Goal: Transaction & Acquisition: Purchase product/service

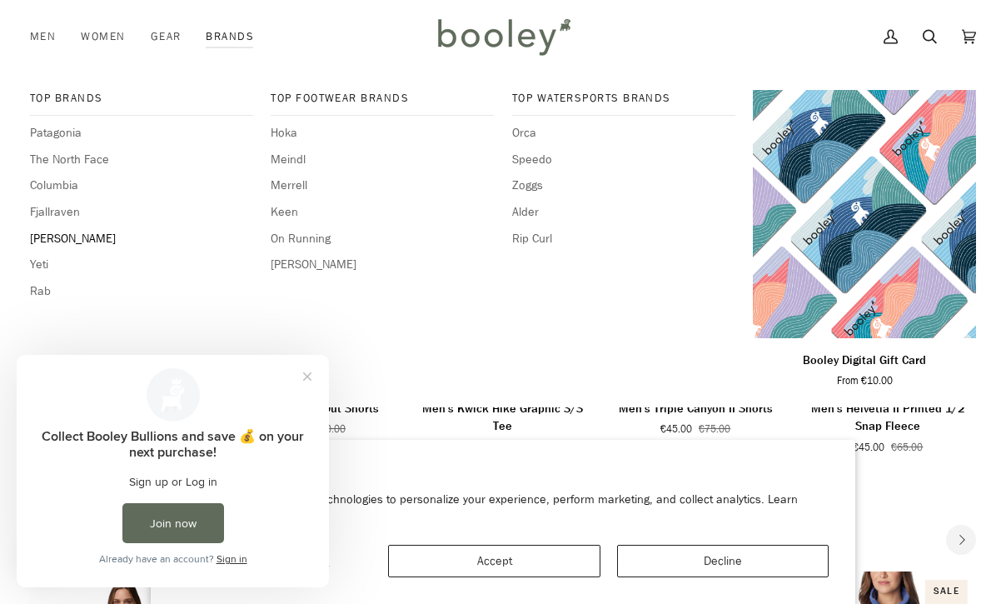
click at [62, 235] on span "[PERSON_NAME]" at bounding box center [141, 239] width 223 height 18
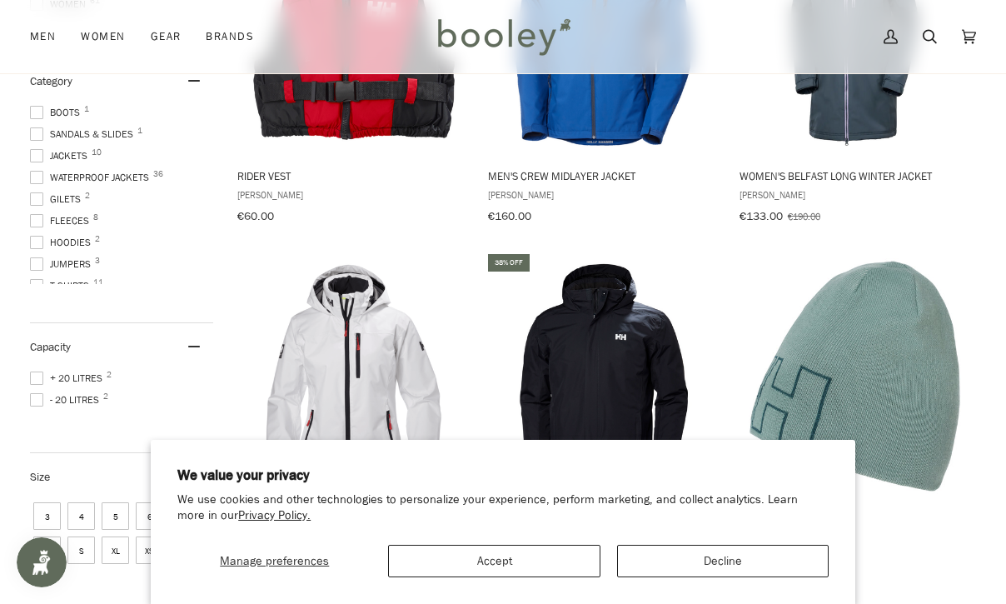
scroll to position [393, 0]
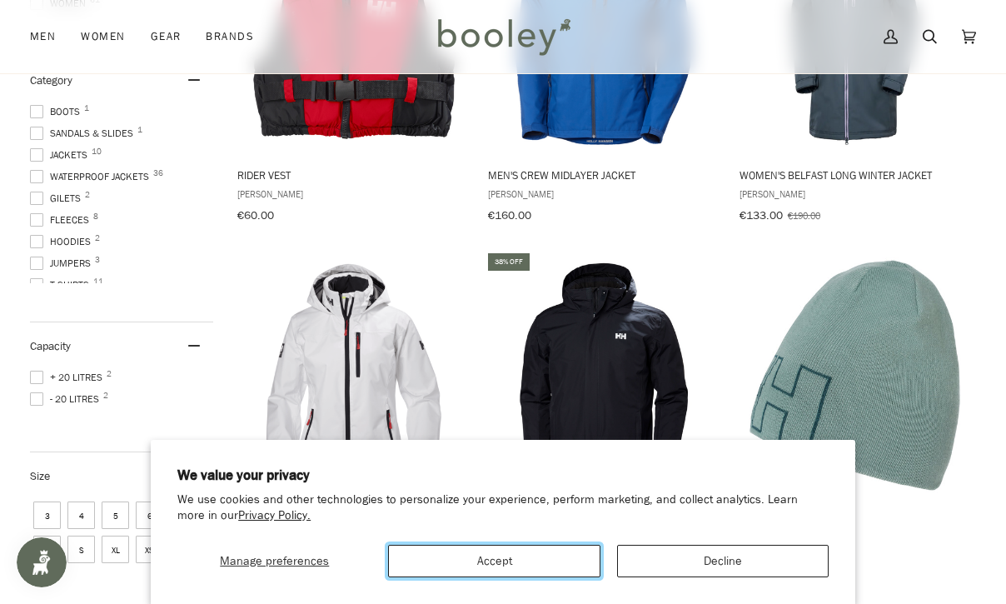
click at [538, 563] on button "Accept" at bounding box center [493, 561] width 211 height 32
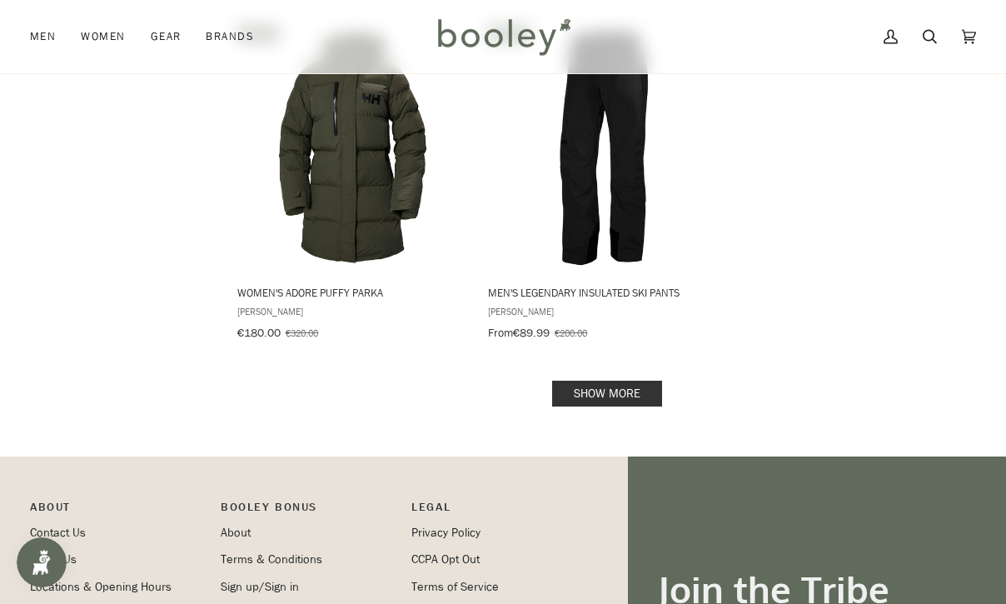
scroll to position [2348, 0]
click at [606, 387] on link "Show more" at bounding box center [607, 394] width 110 height 26
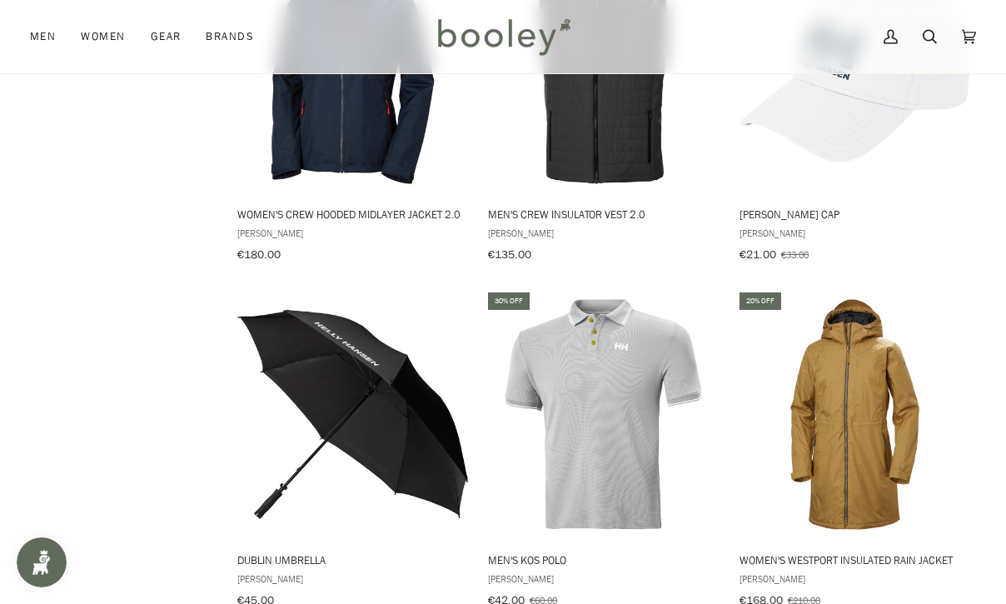
scroll to position [3115, 0]
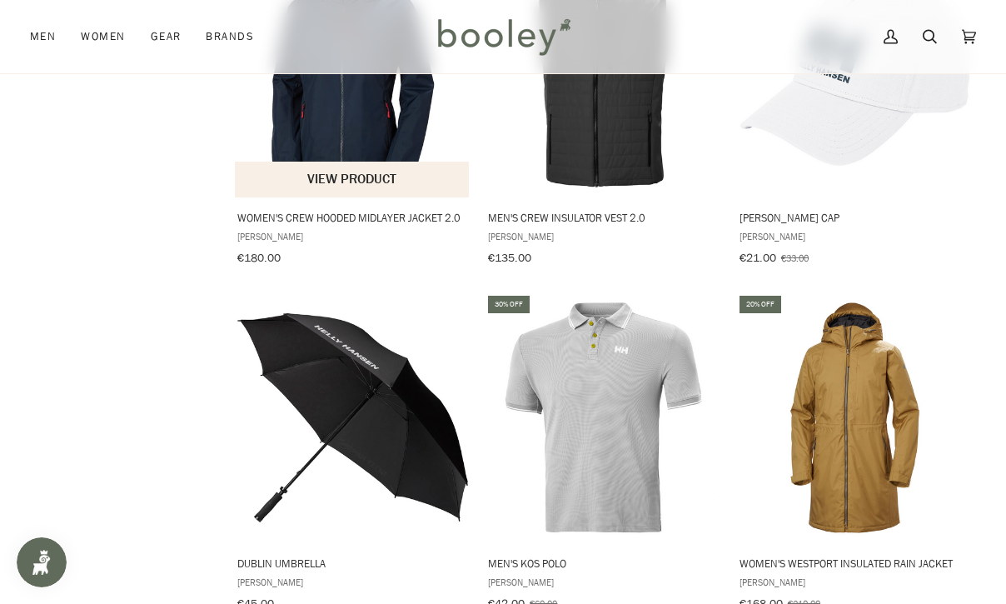
click at [291, 210] on span "Women's Crew Hooded Midlayer Jacket 2.0" at bounding box center [352, 217] width 231 height 15
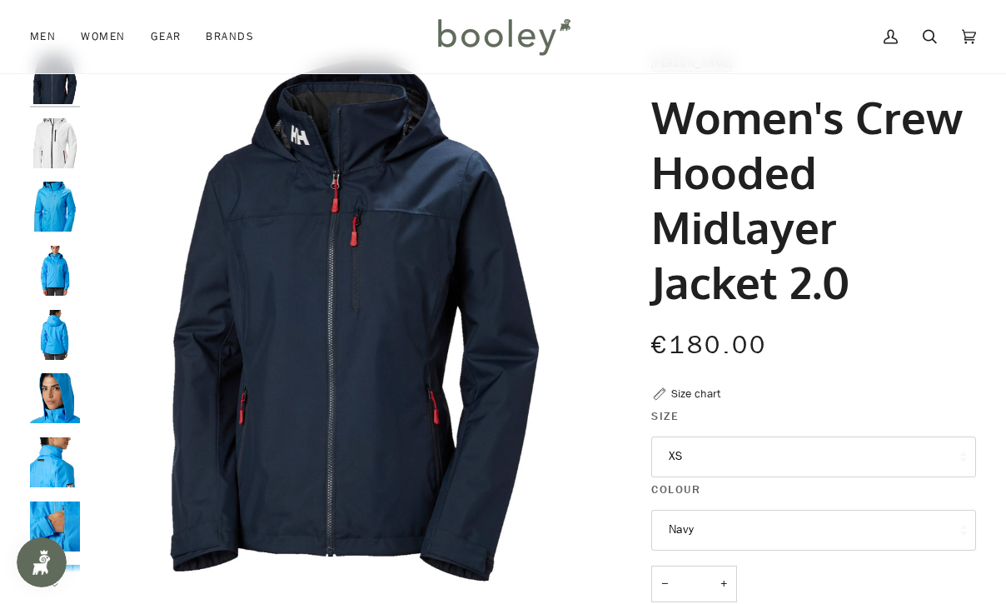
scroll to position [156, 0]
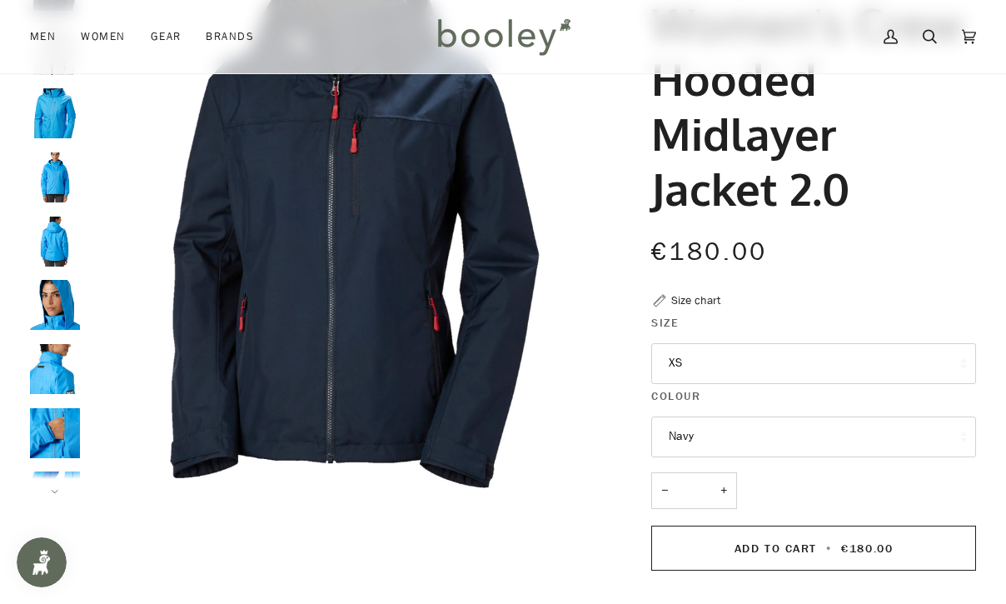
click at [800, 369] on button "XS" at bounding box center [813, 363] width 325 height 41
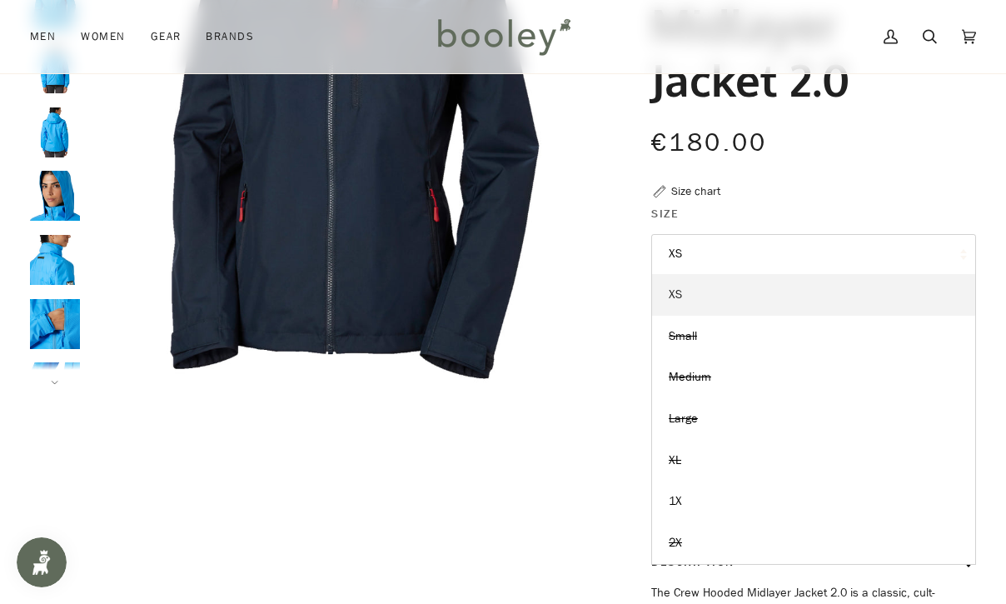
scroll to position [268, 0]
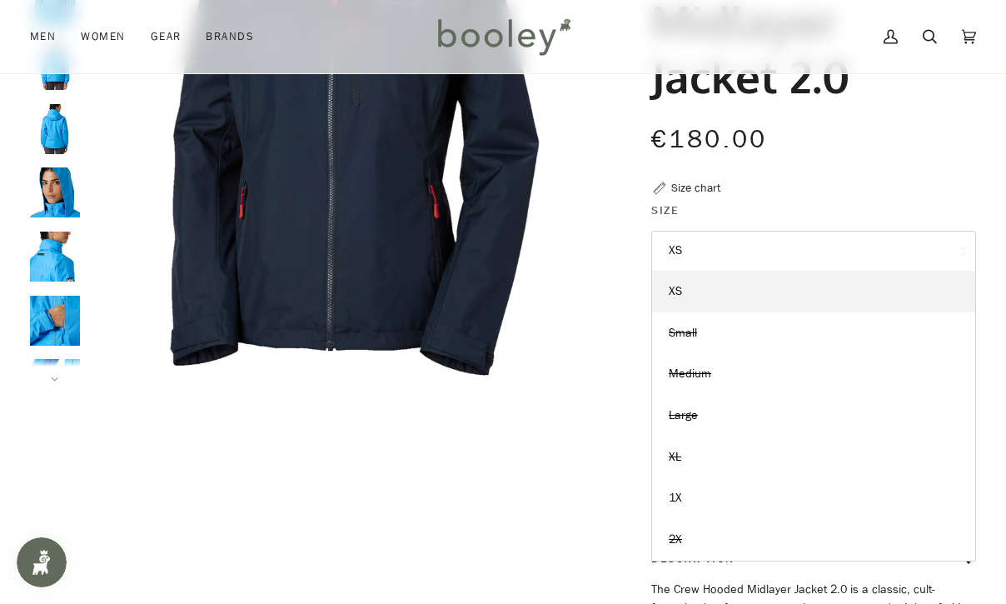
click at [753, 260] on button "XS" at bounding box center [813, 251] width 325 height 41
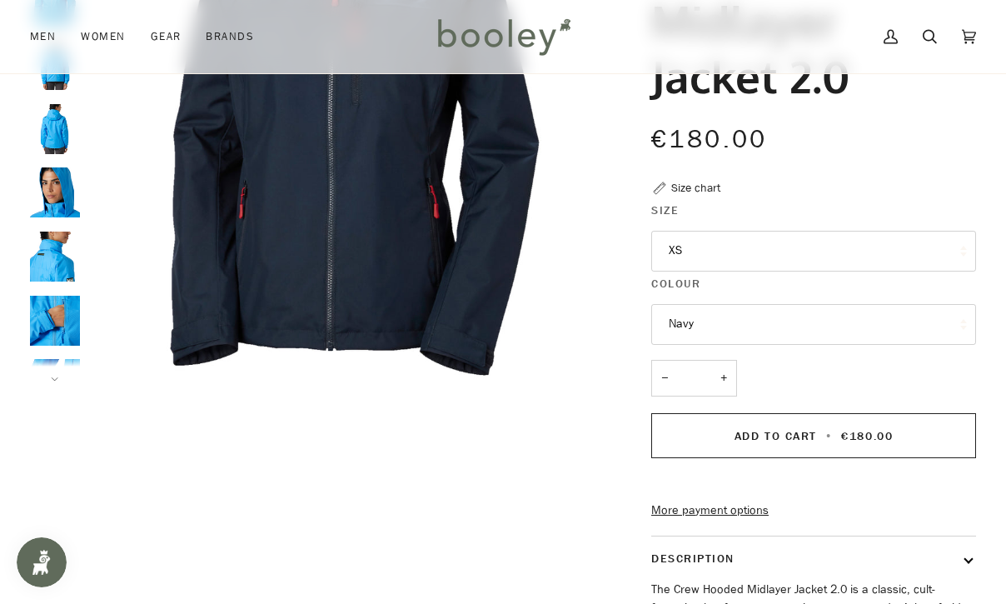
click at [758, 336] on button "Navy" at bounding box center [813, 324] width 325 height 41
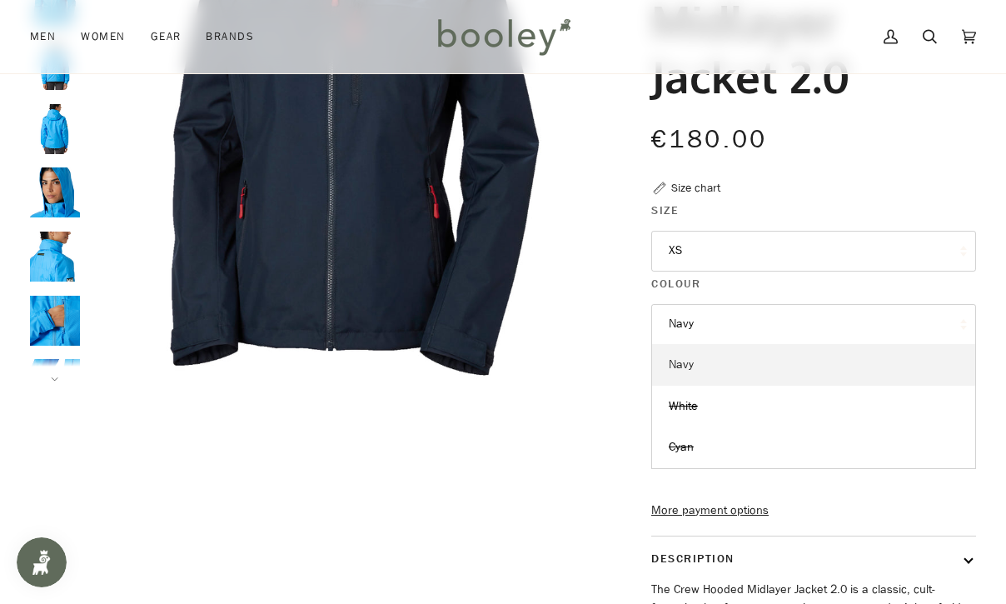
click at [745, 366] on link "Navy" at bounding box center [813, 365] width 323 height 42
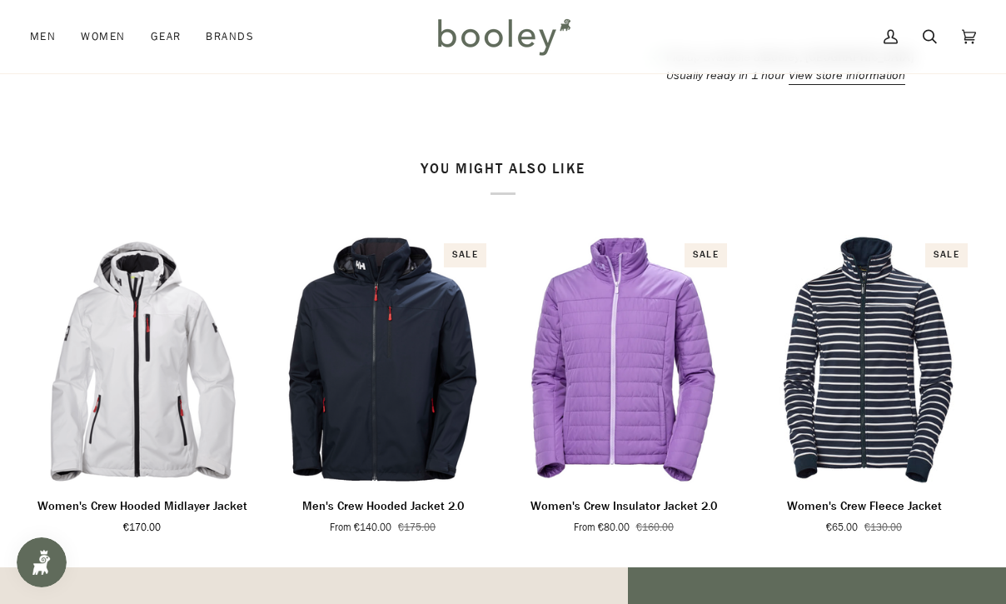
scroll to position [1024, 0]
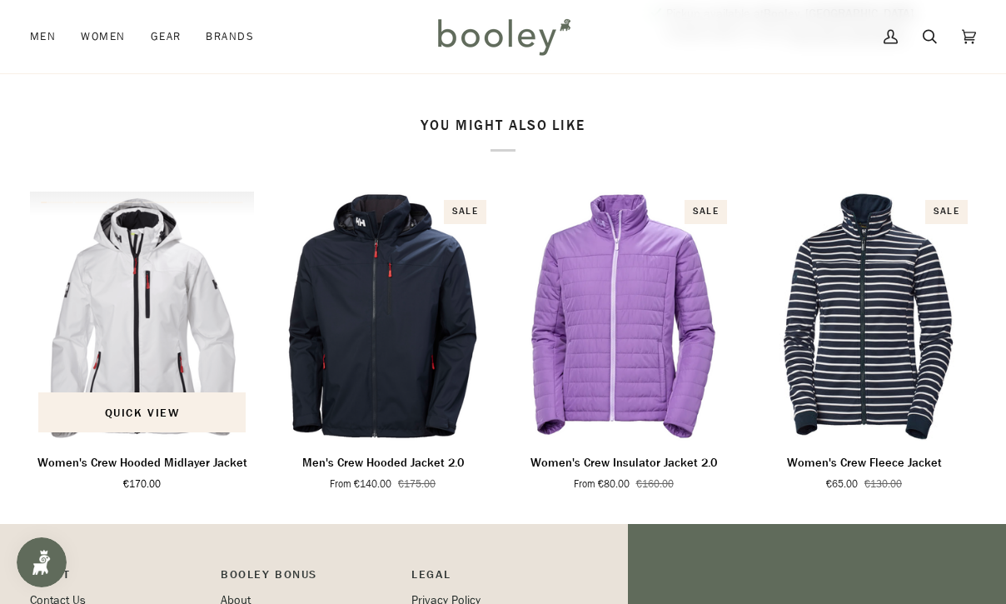
click at [145, 236] on img "Women's Crew Hooded Midlayer Jacket" at bounding box center [142, 315] width 224 height 249
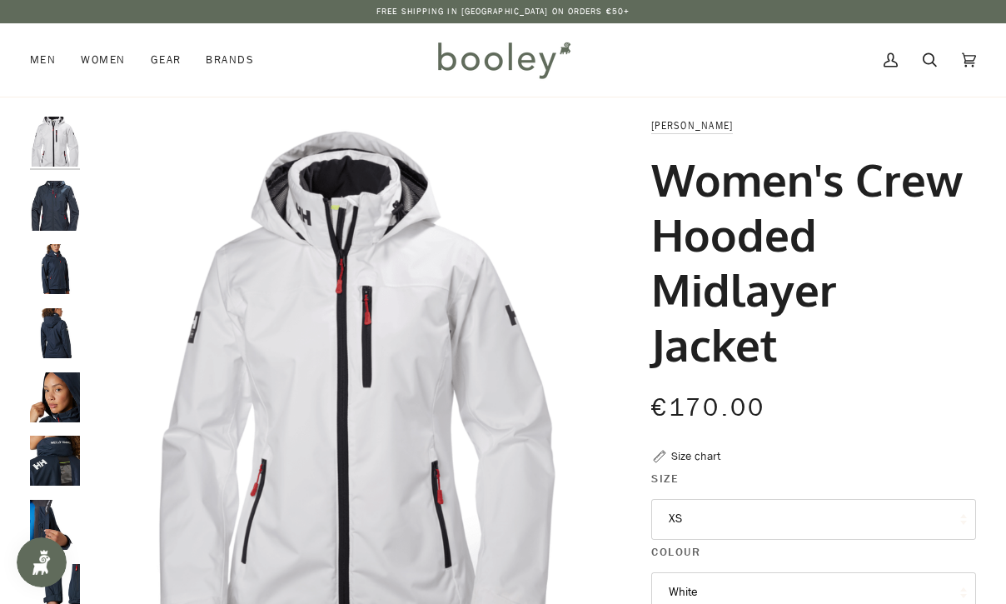
click at [53, 219] on img "Helly Hansen Women's Crew Hooded Midlayer Jacket Navy - Booley Galway" at bounding box center [55, 206] width 50 height 50
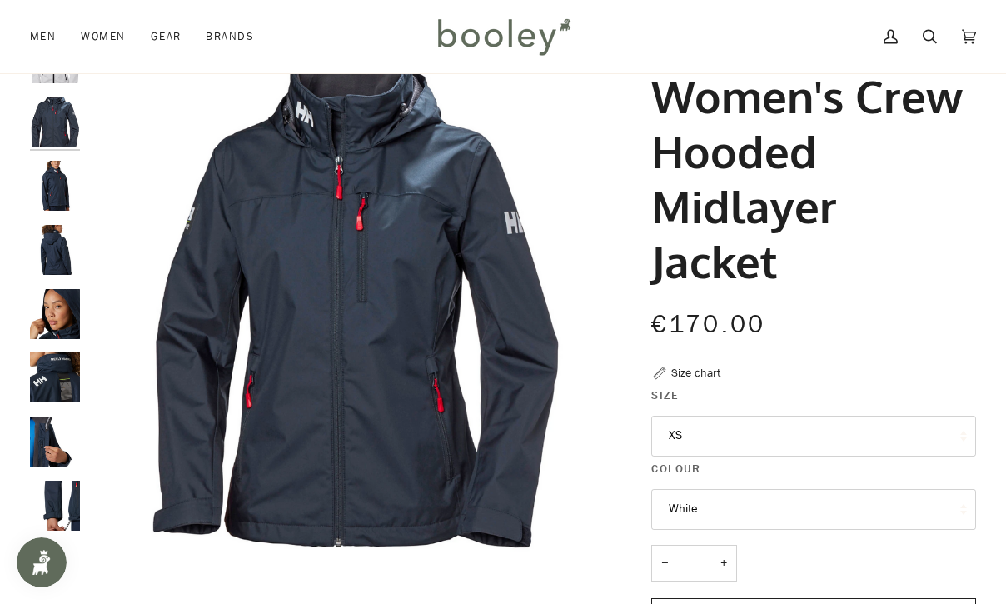
scroll to position [87, 0]
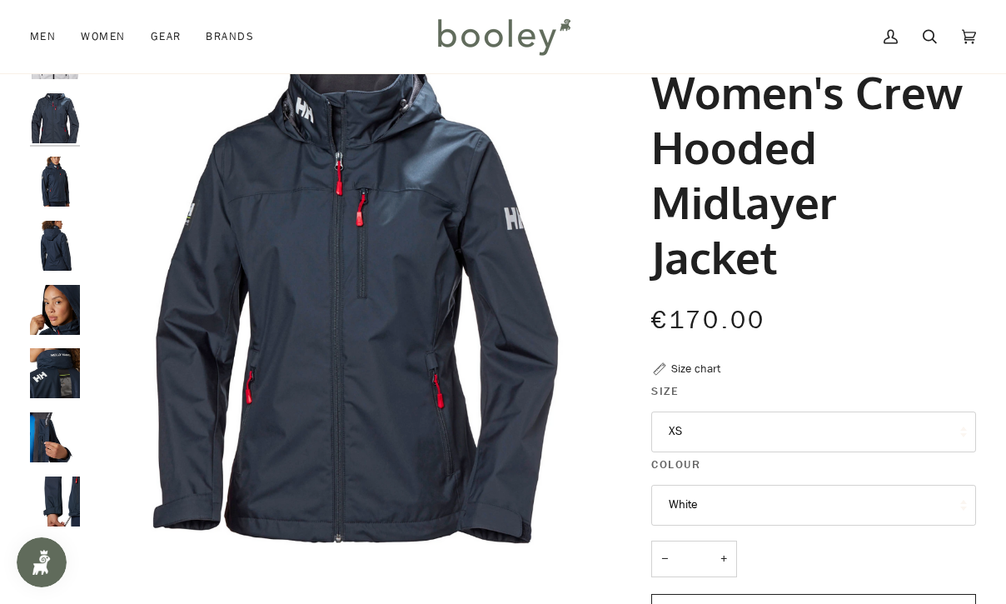
click at [47, 325] on img "Helly Hansen Women's Crew Hooded Midlayer Jacket - Booley Galway" at bounding box center [55, 310] width 50 height 50
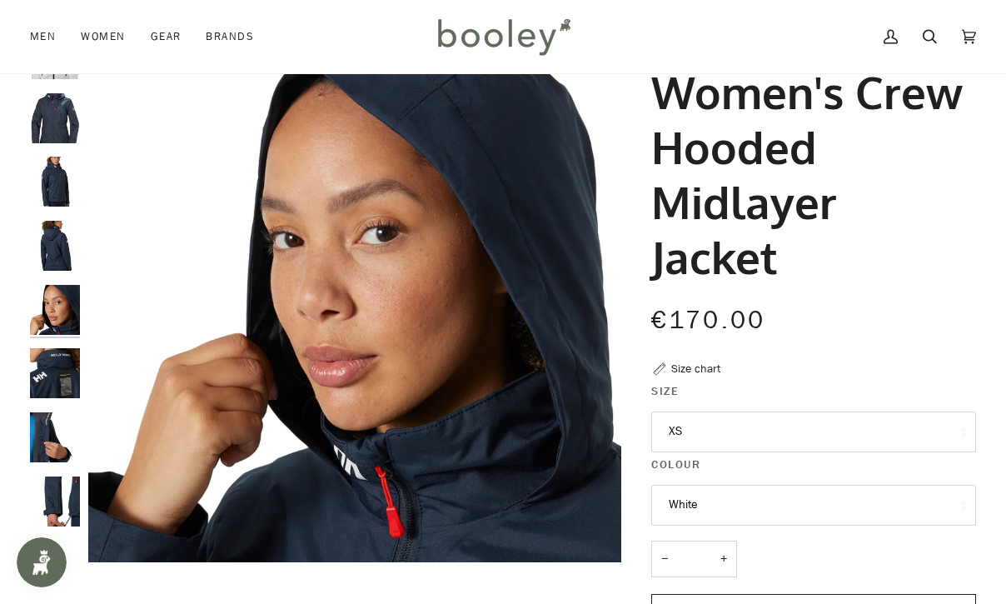
click at [57, 372] on img "Helly Hansen Women's Crew Hooded Midlayer Jacket - Booley Galway" at bounding box center [55, 373] width 50 height 50
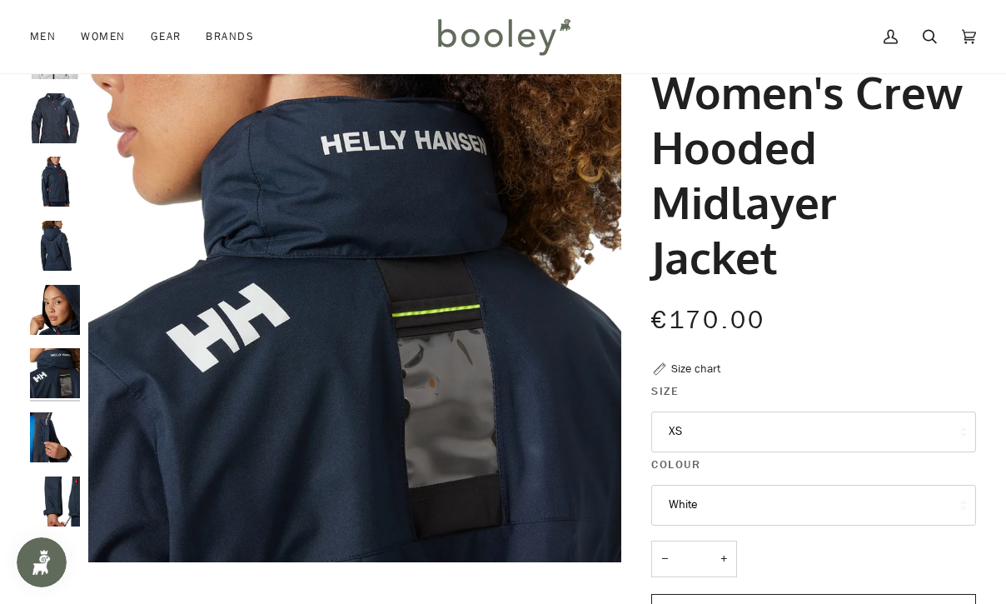
click at [46, 428] on img "Helly Hansen Women's Crew Hooded Midlayer Jacket - Booley Galway" at bounding box center [55, 437] width 50 height 50
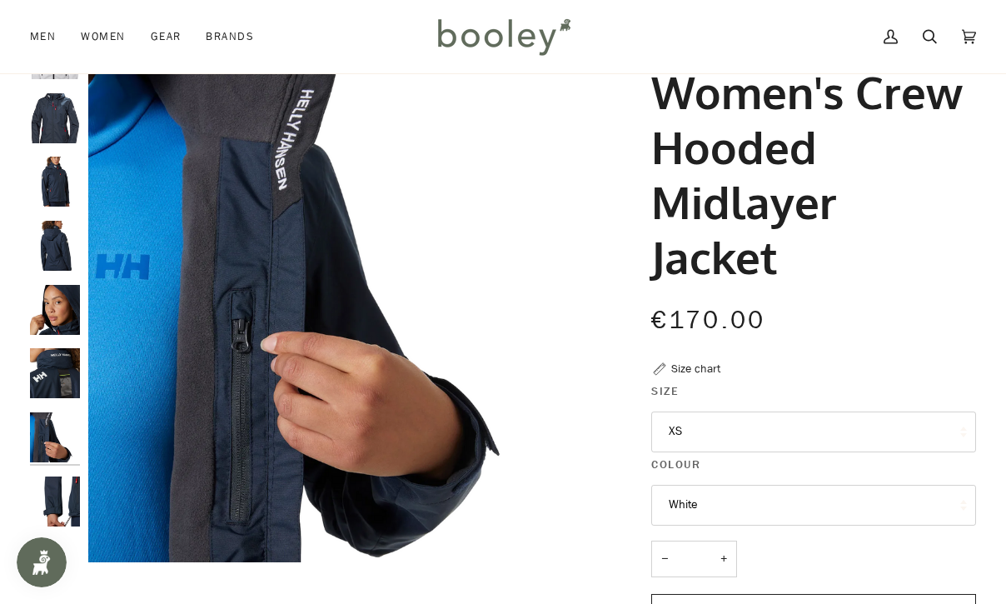
click at [43, 382] on img "Helly Hansen Women's Crew Hooded Midlayer Jacket - Booley Galway" at bounding box center [55, 373] width 50 height 50
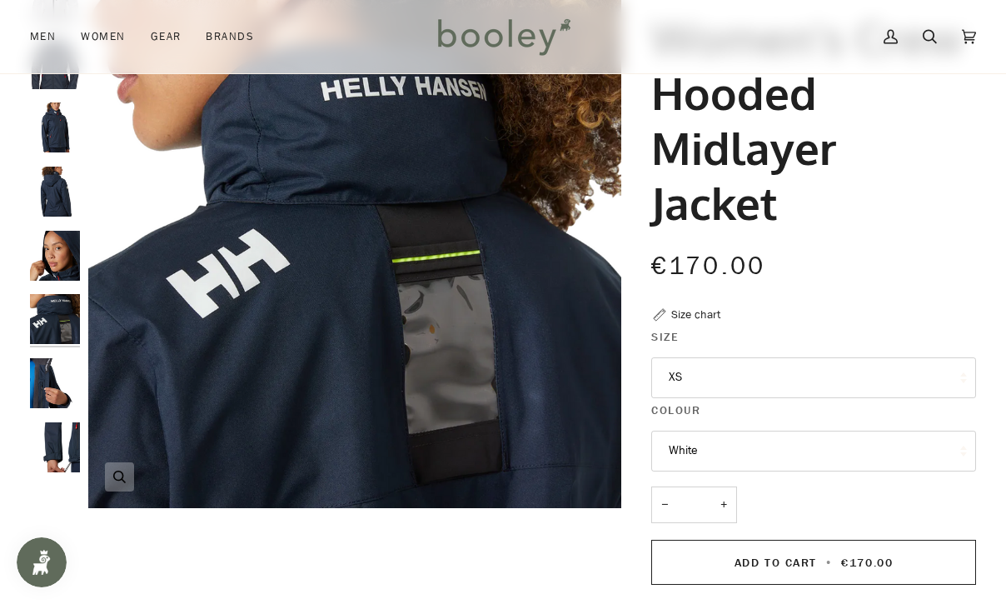
scroll to position [137, 0]
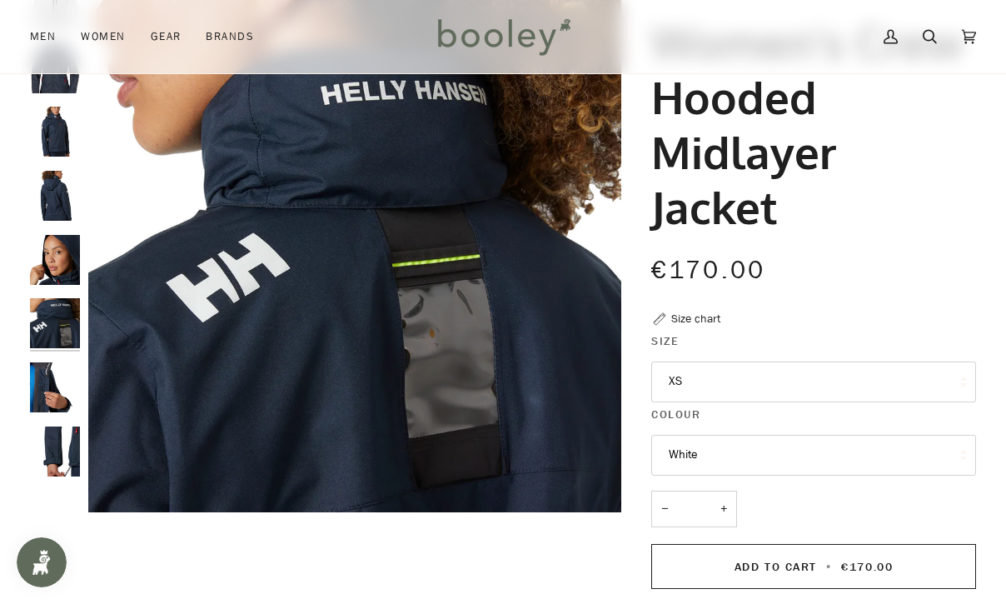
click at [52, 326] on img "Helly Hansen Women's Crew Hooded Midlayer Jacket - Booley Galway" at bounding box center [55, 323] width 50 height 50
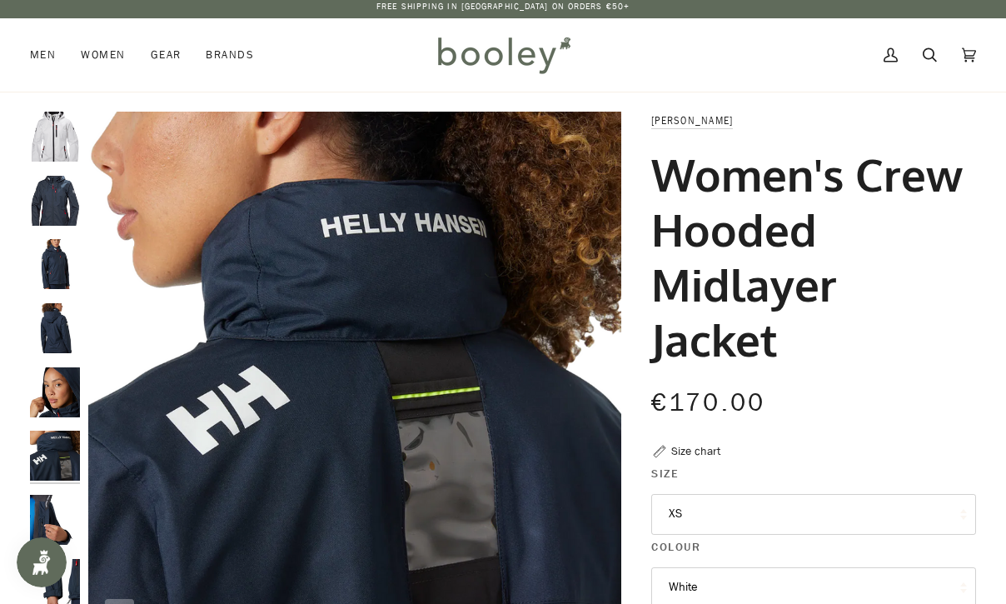
scroll to position [0, 0]
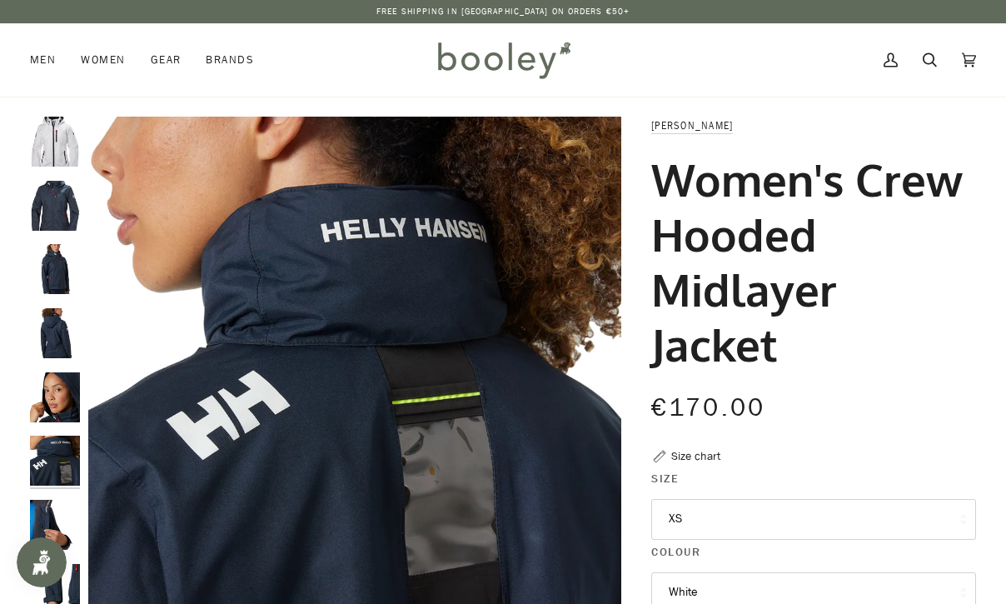
click at [46, 325] on img "Helly Hansen Women's Crew Hooded Midlayer Jacket - Booley Galway" at bounding box center [55, 333] width 50 height 50
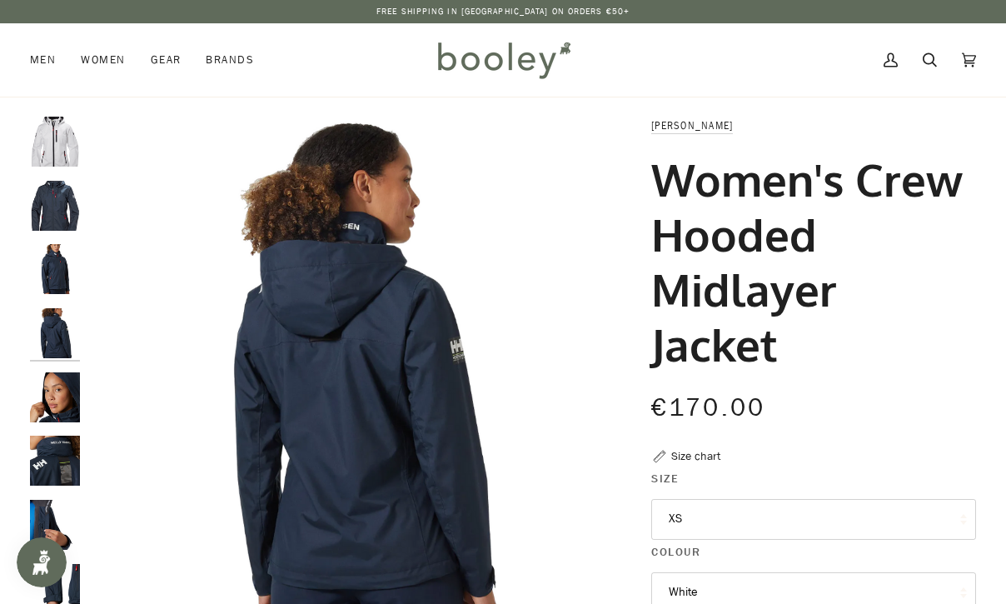
click at [68, 470] on img "Helly Hansen Women's Crew Hooded Midlayer Jacket - Booley Galway" at bounding box center [55, 460] width 50 height 50
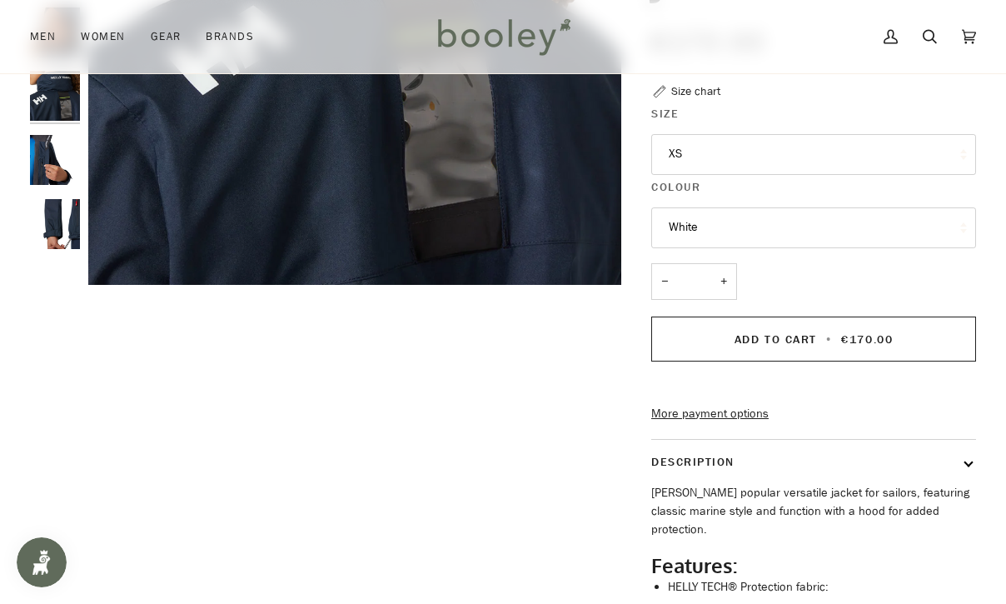
scroll to position [393, 0]
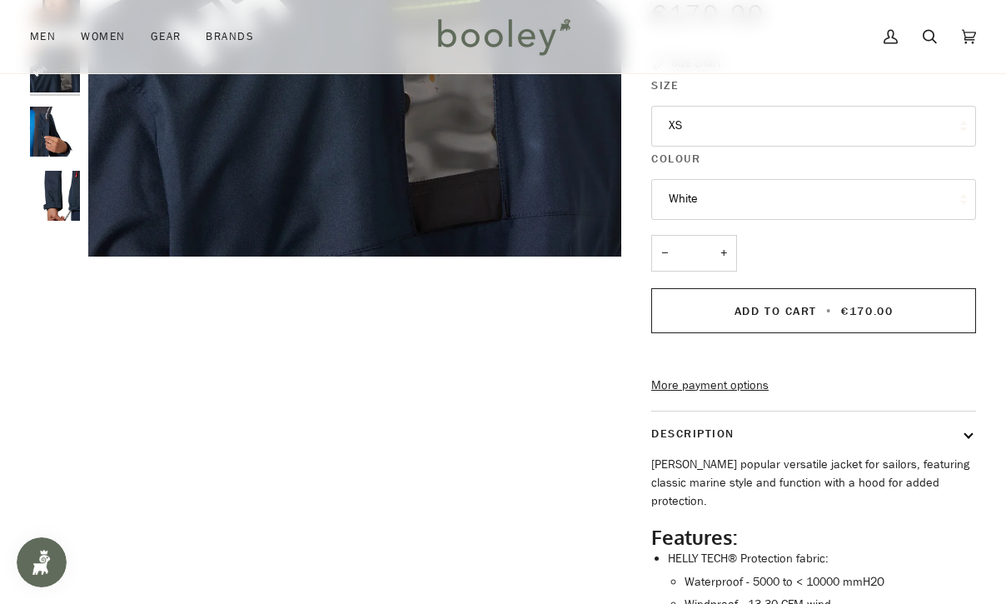
click at [682, 136] on button "XS" at bounding box center [813, 126] width 325 height 41
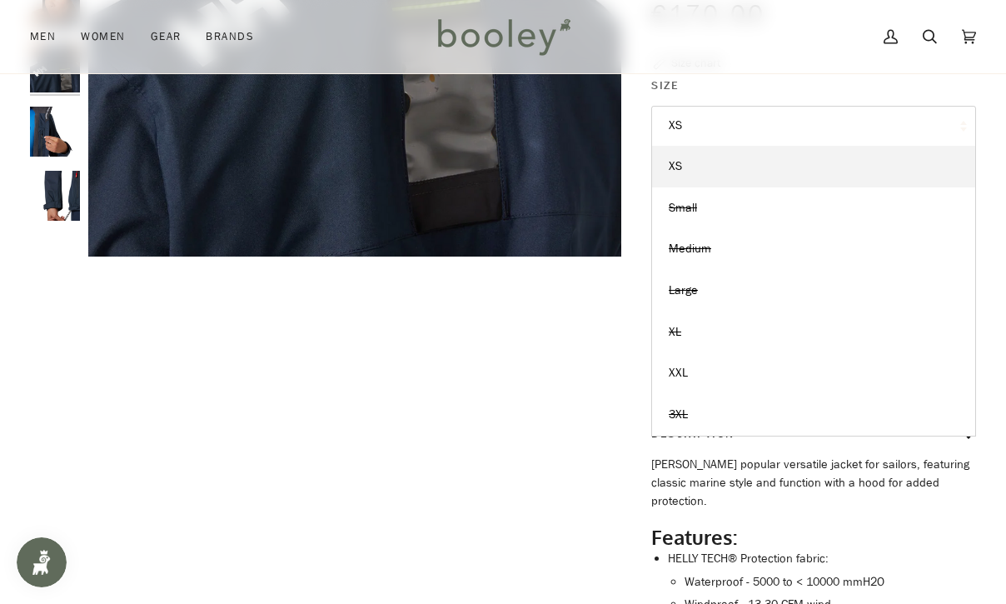
click at [682, 136] on button "XS" at bounding box center [813, 126] width 325 height 41
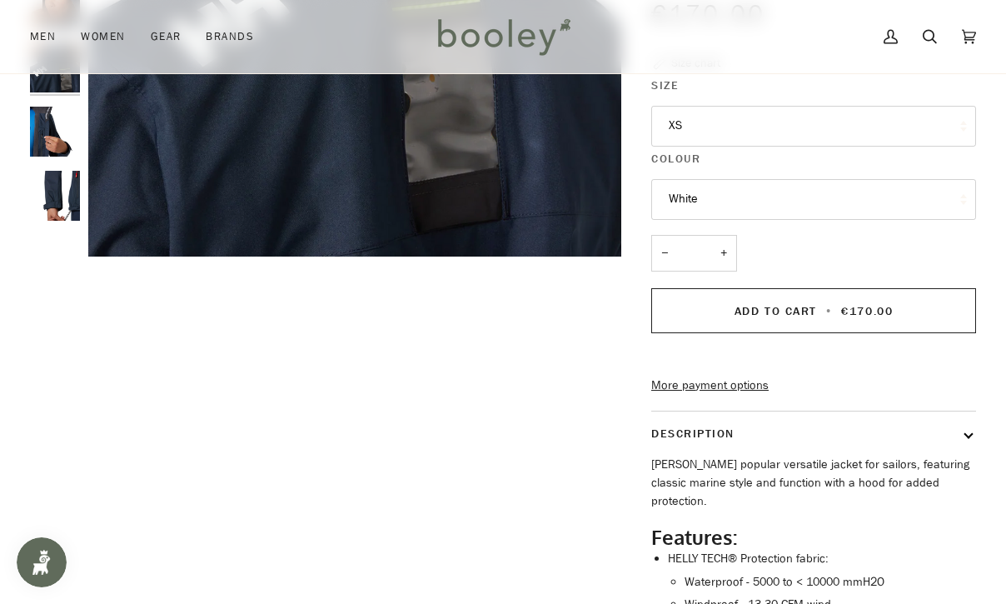
click at [699, 191] on button "White" at bounding box center [813, 199] width 325 height 41
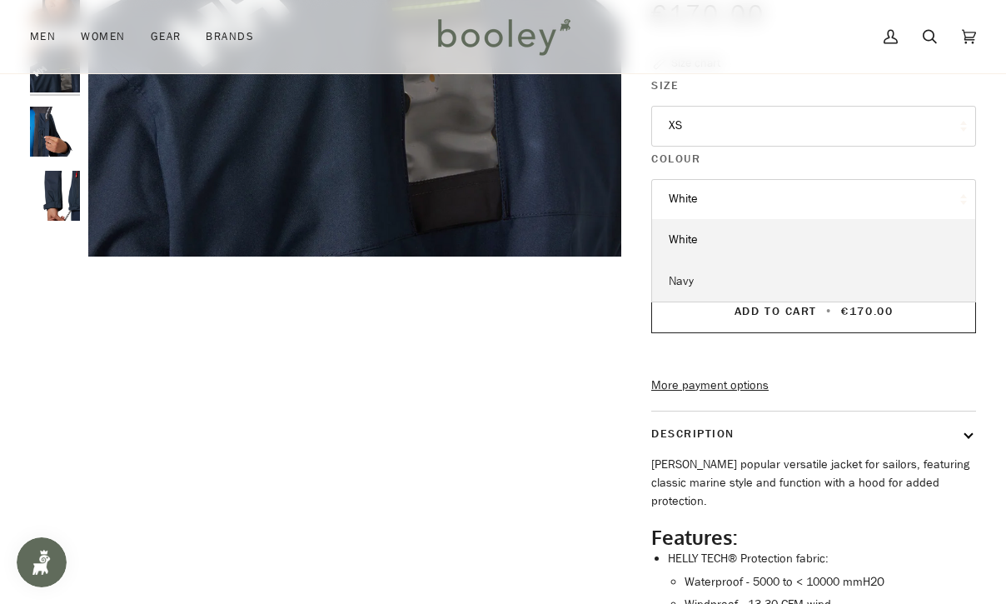
click at [709, 271] on link "Navy" at bounding box center [813, 282] width 323 height 42
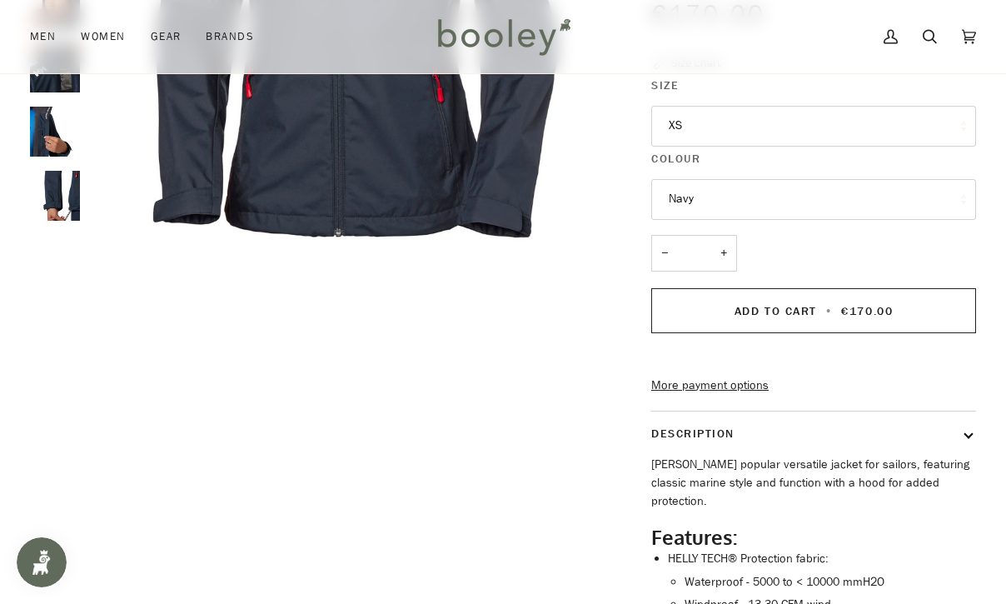
click at [699, 135] on button "XS" at bounding box center [813, 126] width 325 height 41
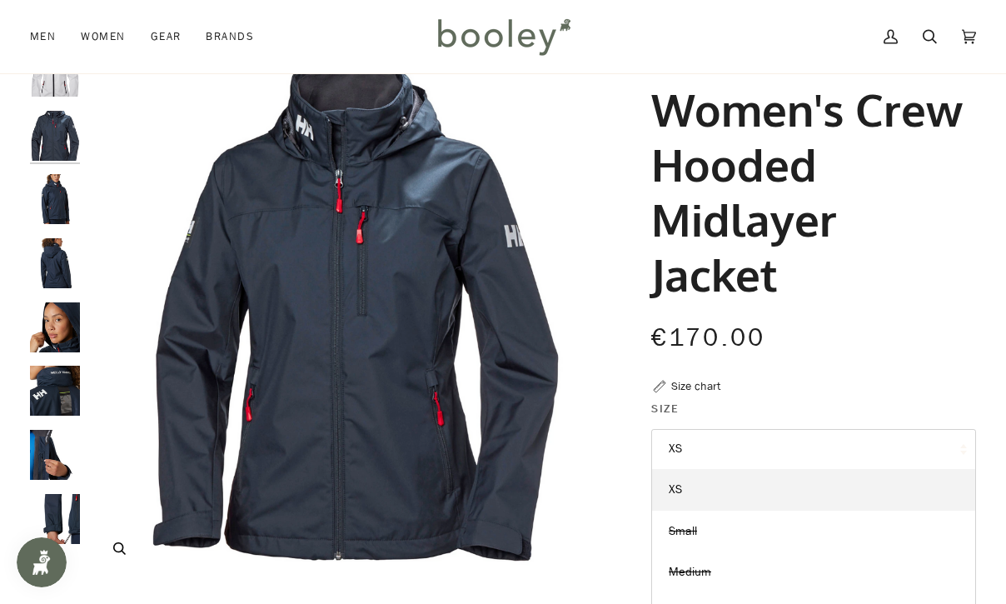
scroll to position [69, 0]
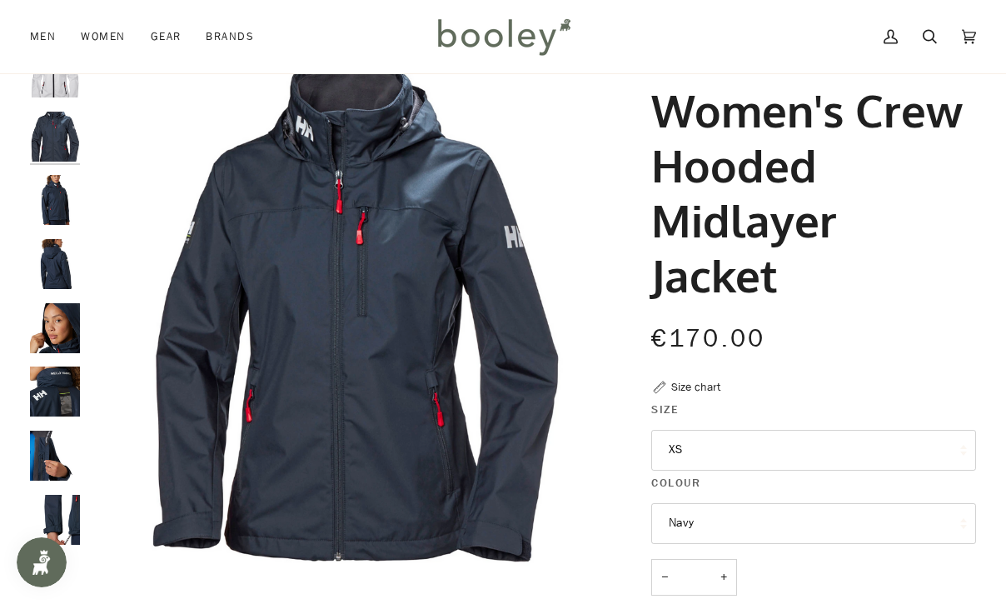
click at [72, 224] on img "Helly Hansen Women's Crew Hooded Midlayer Jacket - Booley Galway" at bounding box center [55, 200] width 50 height 50
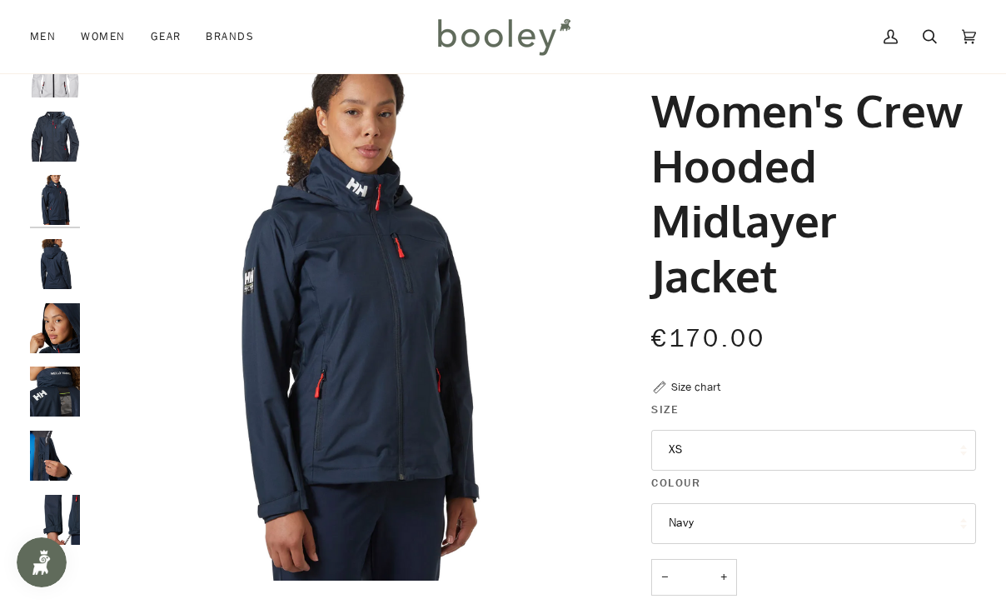
scroll to position [82, 0]
